Goal: Check status: Check status

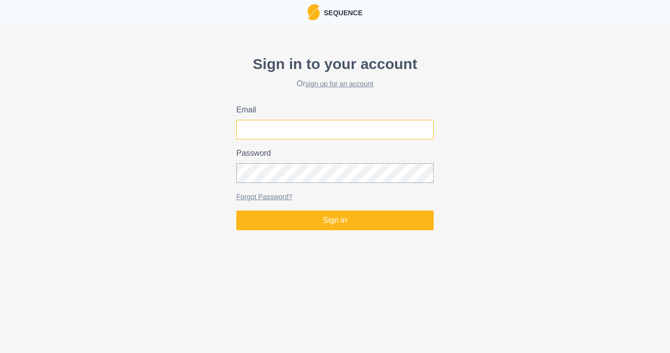
type input "[EMAIL_ADDRESS][DOMAIN_NAME]"
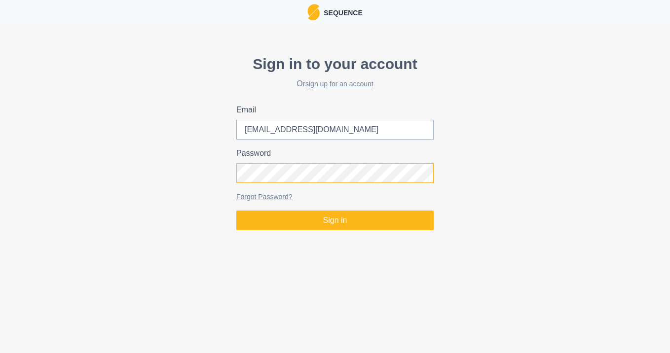
click at [335, 221] on button "Sign in" at bounding box center [334, 221] width 197 height 20
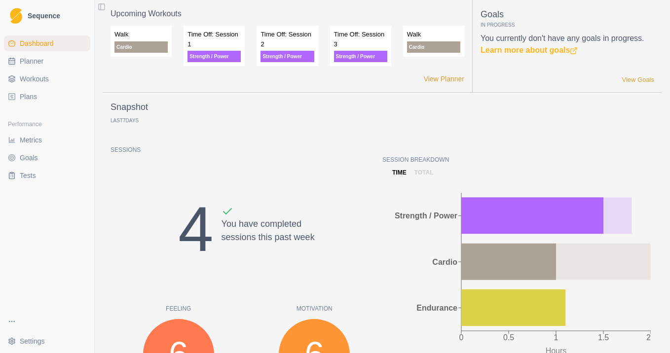
click at [39, 60] on span "Planner" at bounding box center [32, 61] width 24 height 10
select select "month"
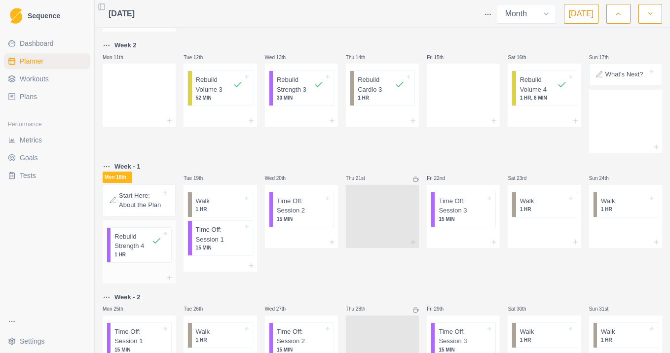
scroll to position [220, 0]
click at [217, 243] on p "Time Off: Session 1" at bounding box center [219, 233] width 47 height 19
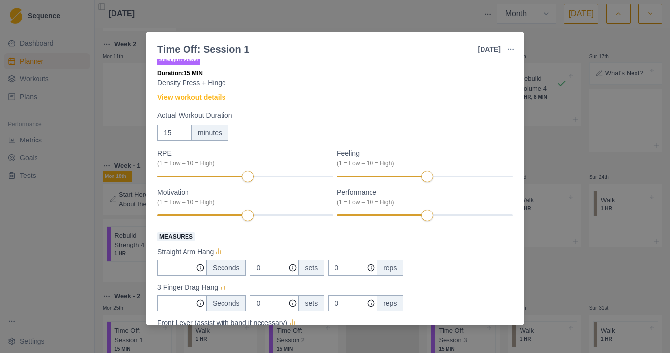
scroll to position [18, 0]
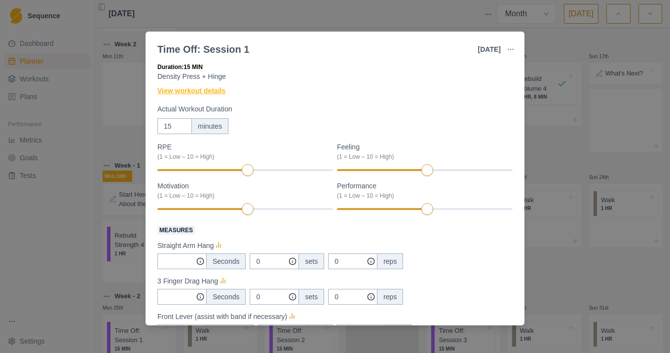
click at [210, 92] on link "View workout details" at bounding box center [191, 91] width 68 height 10
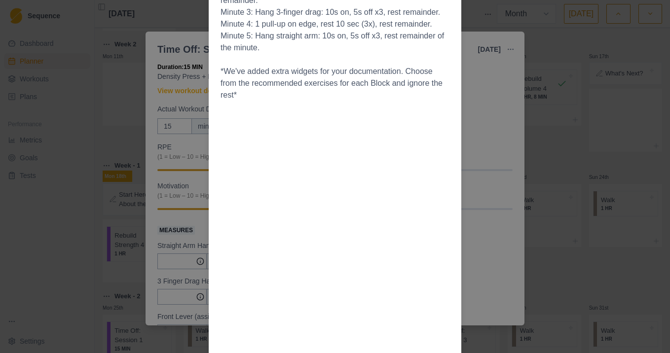
scroll to position [0, 0]
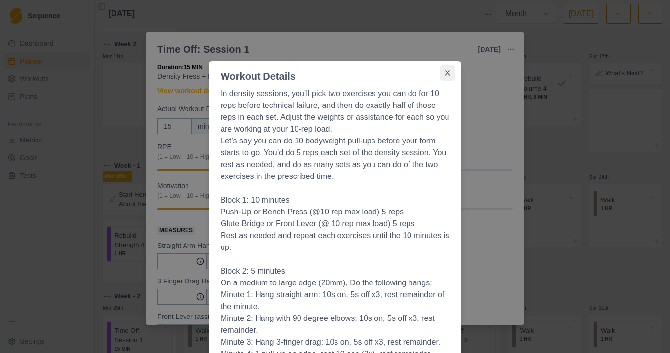
click at [445, 73] on icon "Close" at bounding box center [448, 73] width 6 height 6
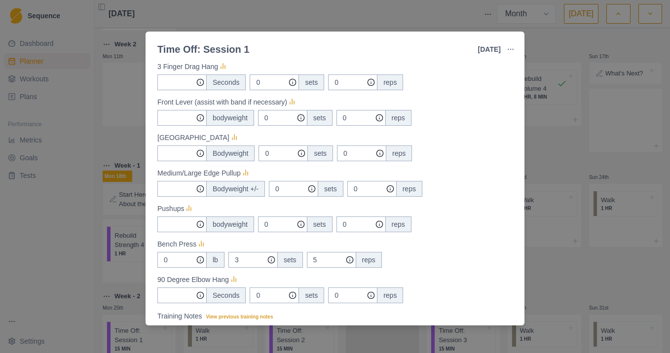
scroll to position [233, 0]
click at [389, 21] on div "Time Off: Session 1 [DATE] Link To Goal View Workout Metrics Edit Original Work…" at bounding box center [335, 176] width 670 height 353
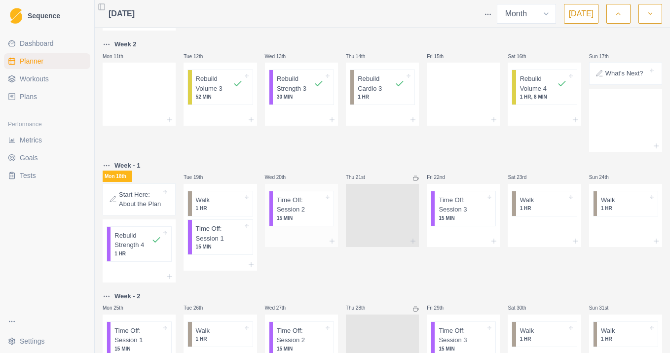
click at [308, 215] on p "Time Off: Session 2" at bounding box center [300, 204] width 47 height 19
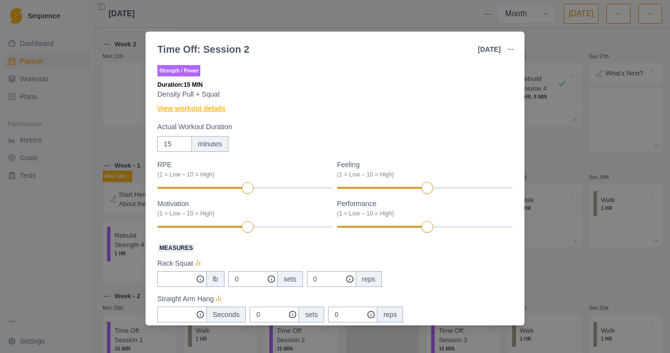
click at [222, 113] on link "View workout details" at bounding box center [191, 109] width 68 height 10
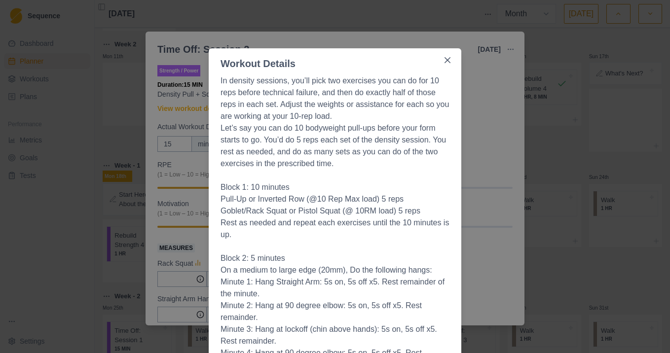
scroll to position [0, 0]
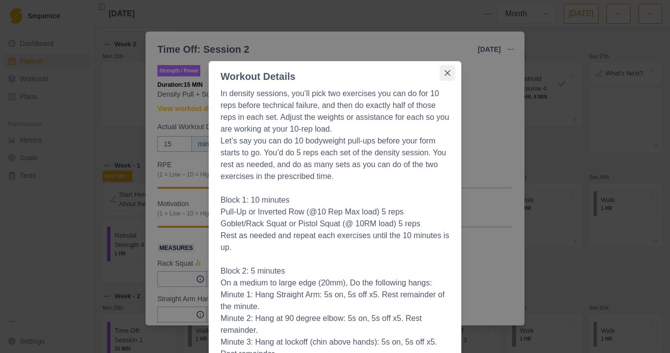
click at [446, 75] on icon "Close" at bounding box center [448, 73] width 6 height 6
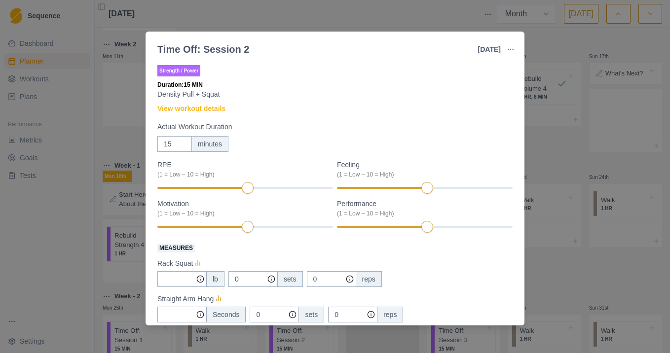
click at [564, 170] on div "Time Off: Session 2 [DATE] Link To Goal View Workout Metrics Edit Original Work…" at bounding box center [335, 176] width 670 height 353
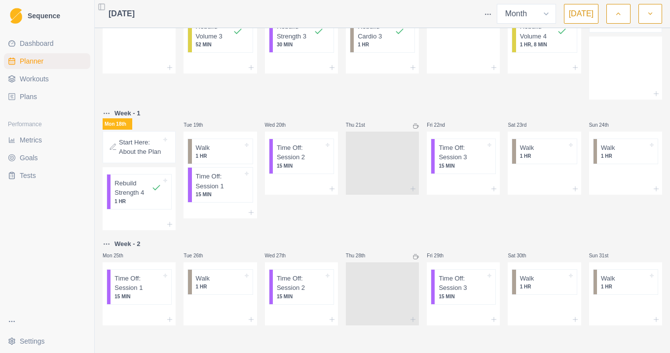
scroll to position [290, 0]
